Goal: Use online tool/utility: Utilize a website feature to perform a specific function

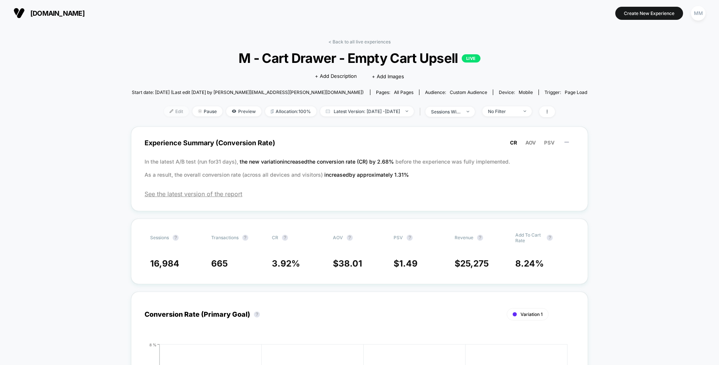
click at [171, 107] on span "Edit" at bounding box center [176, 111] width 25 height 10
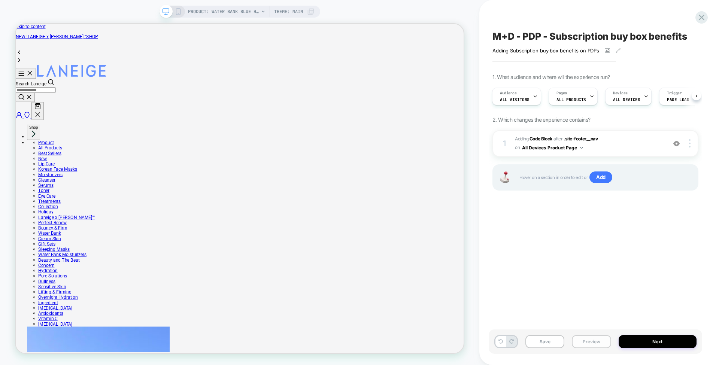
click at [580, 339] on button "Preview" at bounding box center [591, 341] width 39 height 13
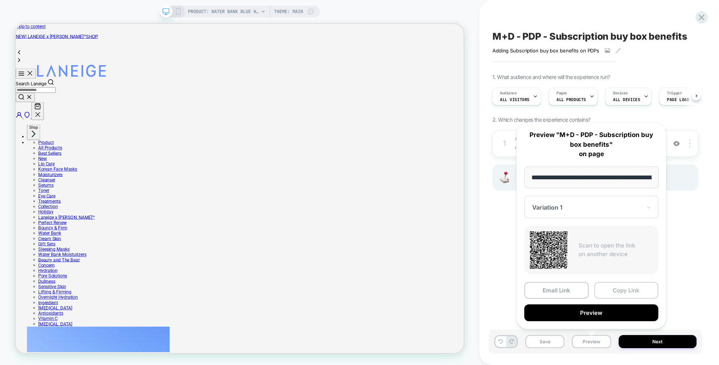
click at [621, 291] on button "Copy Link" at bounding box center [626, 290] width 64 height 17
